Goal: Transaction & Acquisition: Purchase product/service

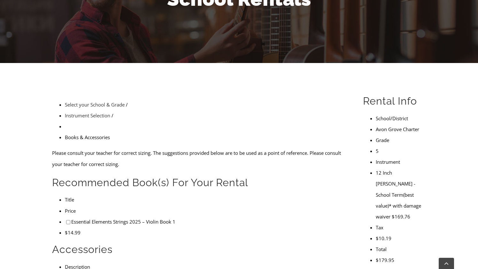
scroll to position [112, 0]
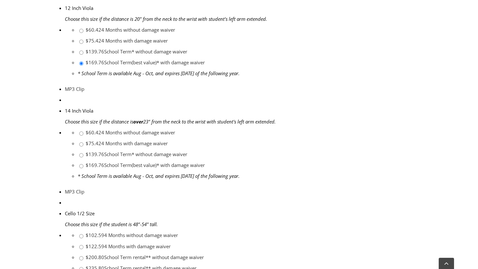
scroll to position [340, 0]
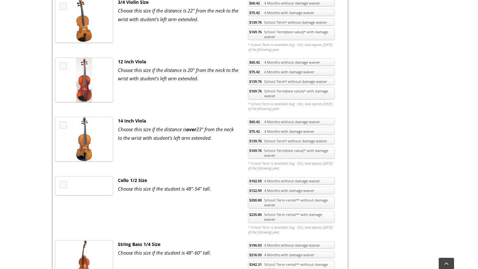
click at [298, 71] on link "$75.42 4 Months with damage waiver" at bounding box center [291, 71] width 87 height 7
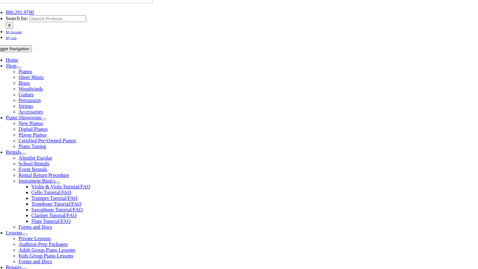
scroll to position [85, 0]
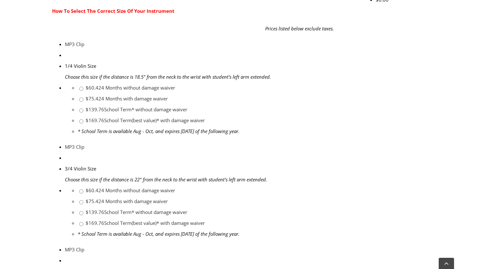
scroll to position [306, 0]
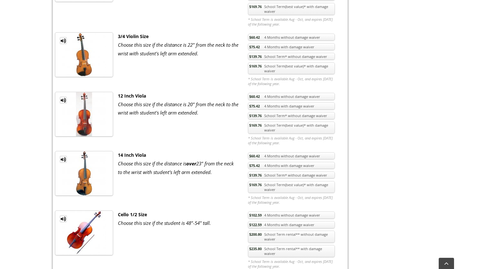
click at [300, 106] on link "$75.42 4 Months with damage waiver" at bounding box center [291, 105] width 87 height 7
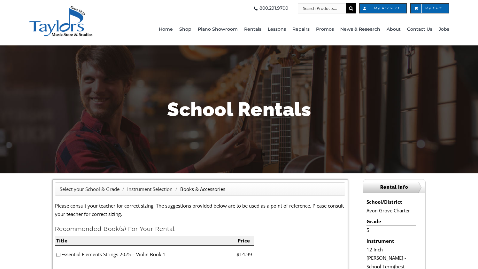
click at [438, 11] on span "My Cart" at bounding box center [430, 8] width 39 height 10
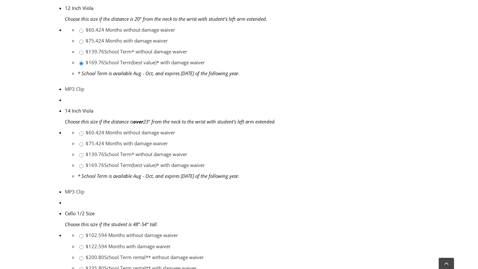
scroll to position [306, 0]
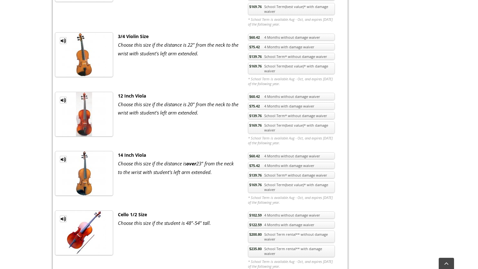
click at [259, 108] on span "$75.42" at bounding box center [254, 106] width 11 height 5
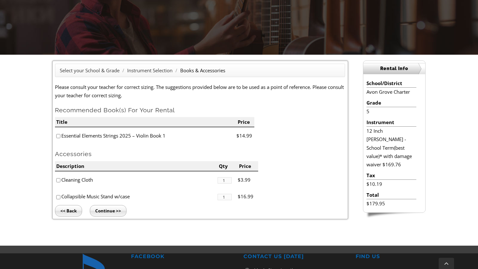
scroll to position [118, 0]
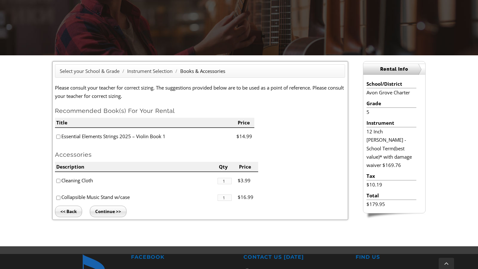
click at [59, 198] on input"] "checkbox" at bounding box center [58, 198] width 4 height 4
click at [58, 199] on input"] "checkbox" at bounding box center [58, 198] width 4 height 4
checkbox input"] "false"
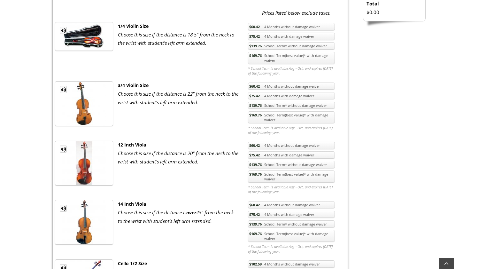
scroll to position [257, 0]
click at [266, 154] on link "$75.42 4 Months with damage waiver" at bounding box center [291, 155] width 87 height 7
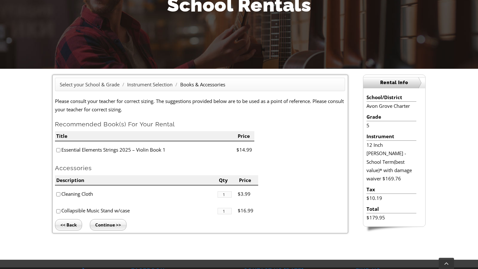
scroll to position [107, 0]
